Goal: Navigation & Orientation: Find specific page/section

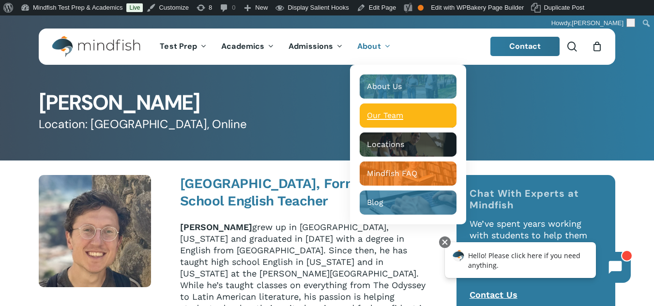
click at [399, 114] on span "Our Team" at bounding box center [385, 115] width 36 height 9
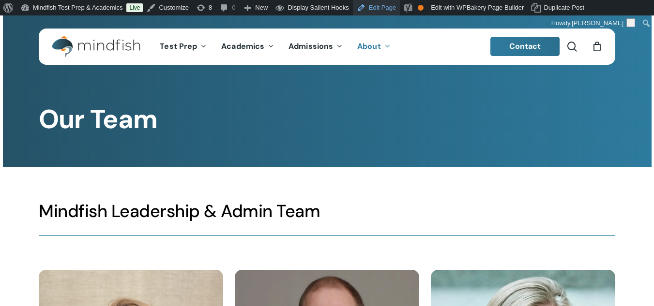
click at [376, 3] on link "Edit Page" at bounding box center [376, 7] width 47 height 15
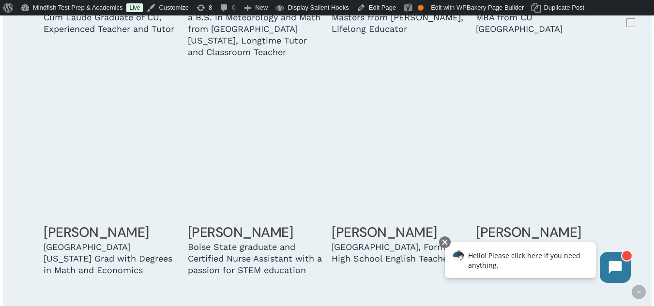
scroll to position [1983, 0]
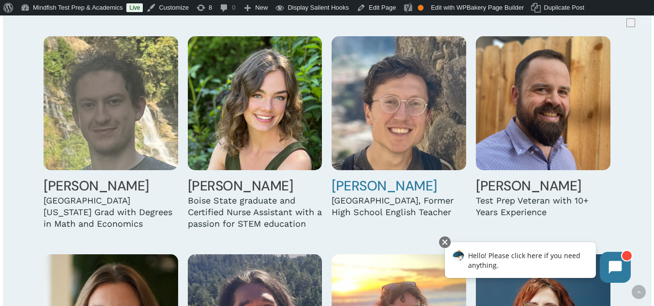
click at [376, 90] on img at bounding box center [398, 103] width 134 height 134
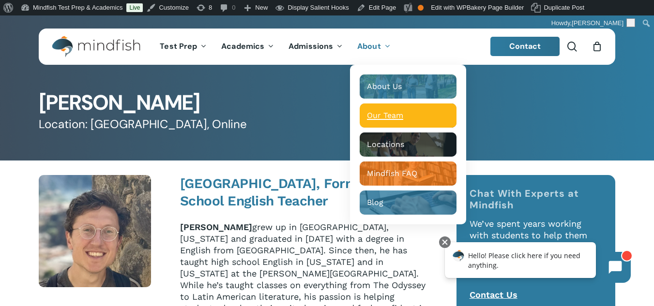
click at [390, 113] on span "Our Team" at bounding box center [385, 115] width 36 height 9
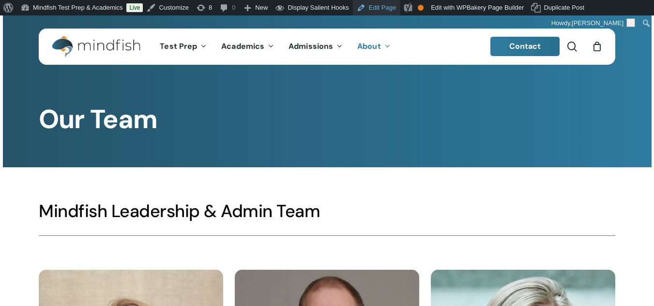
click at [377, 1] on link "Edit Page" at bounding box center [376, 7] width 47 height 15
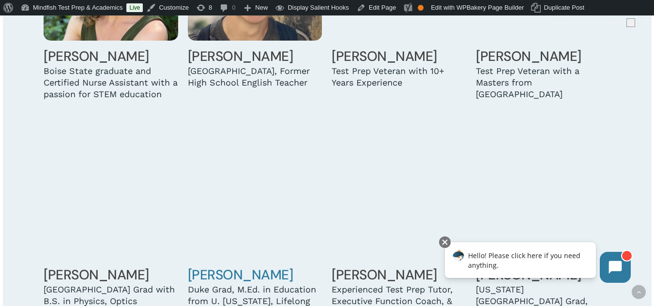
scroll to position [1887, 0]
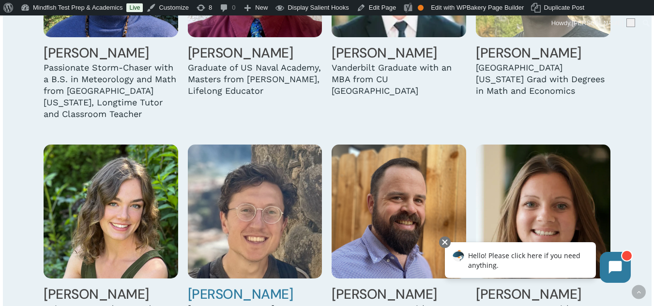
click at [276, 195] on img at bounding box center [255, 212] width 134 height 134
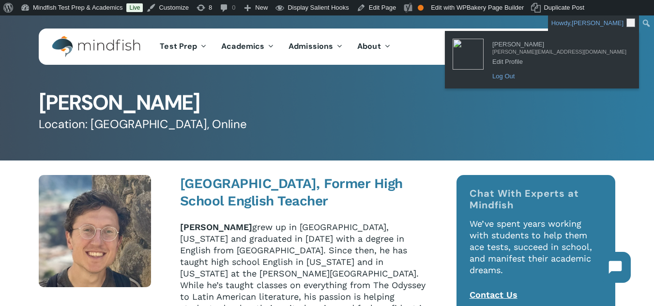
click at [573, 78] on link "Log Out" at bounding box center [559, 76] width 144 height 13
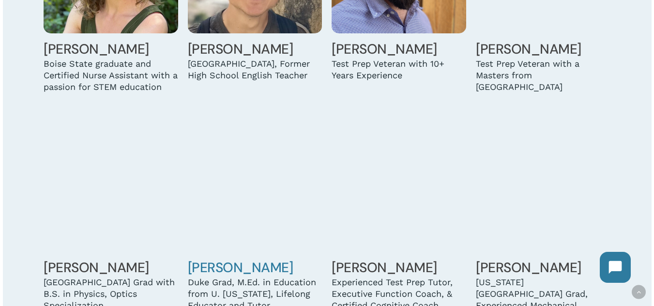
scroll to position [1983, 0]
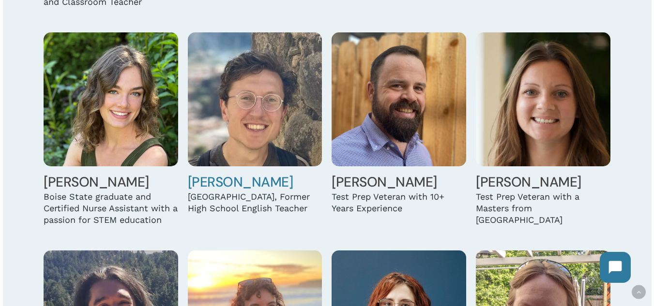
click at [253, 121] on img at bounding box center [255, 99] width 134 height 134
